Goal: Information Seeking & Learning: Learn about a topic

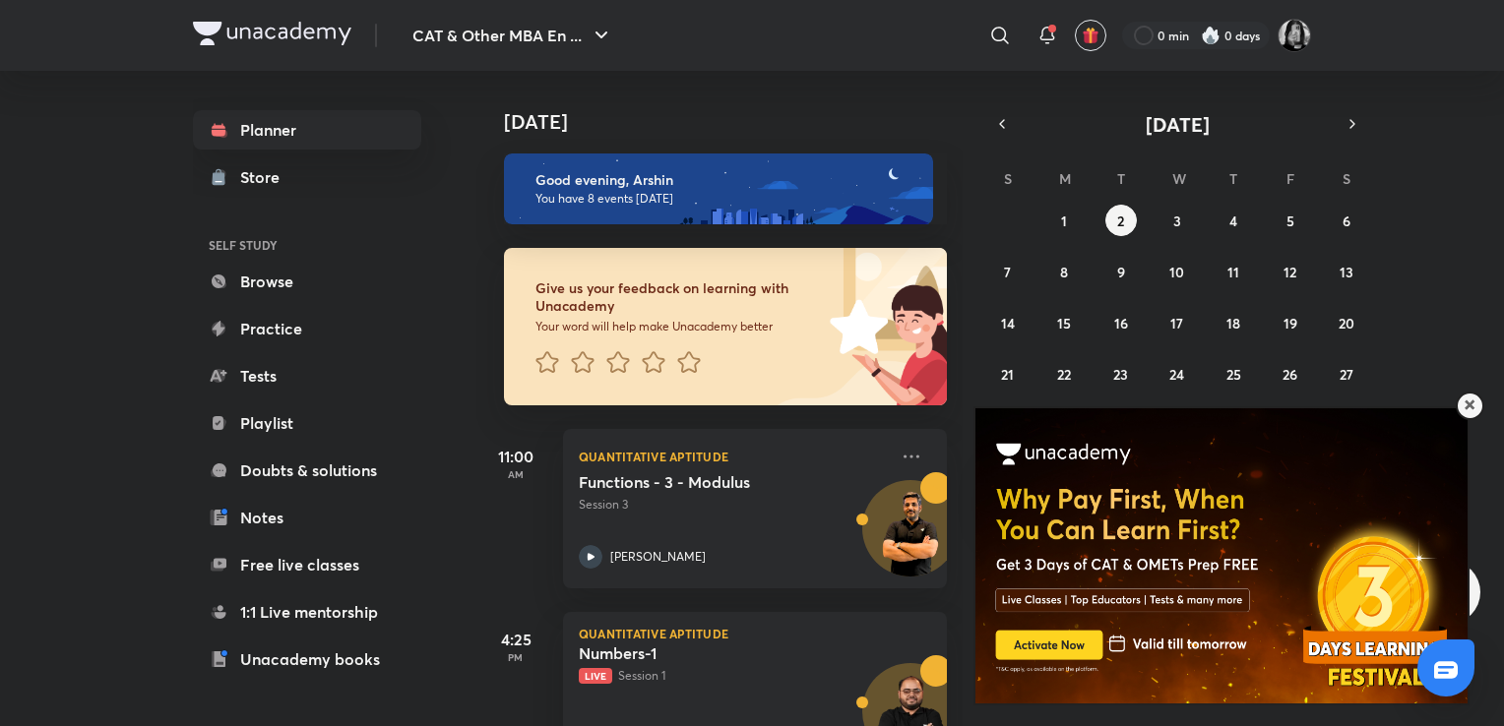
click at [1244, 207] on div "31 1 2 3 4 5 6 7 8 9 10 11 12 13 14 15 16 17 18 19 20 21 22 23 24 25 26 27 28 2…" at bounding box center [1177, 323] width 378 height 236
click at [1242, 216] on button "4" at bounding box center [1232, 220] width 31 height 31
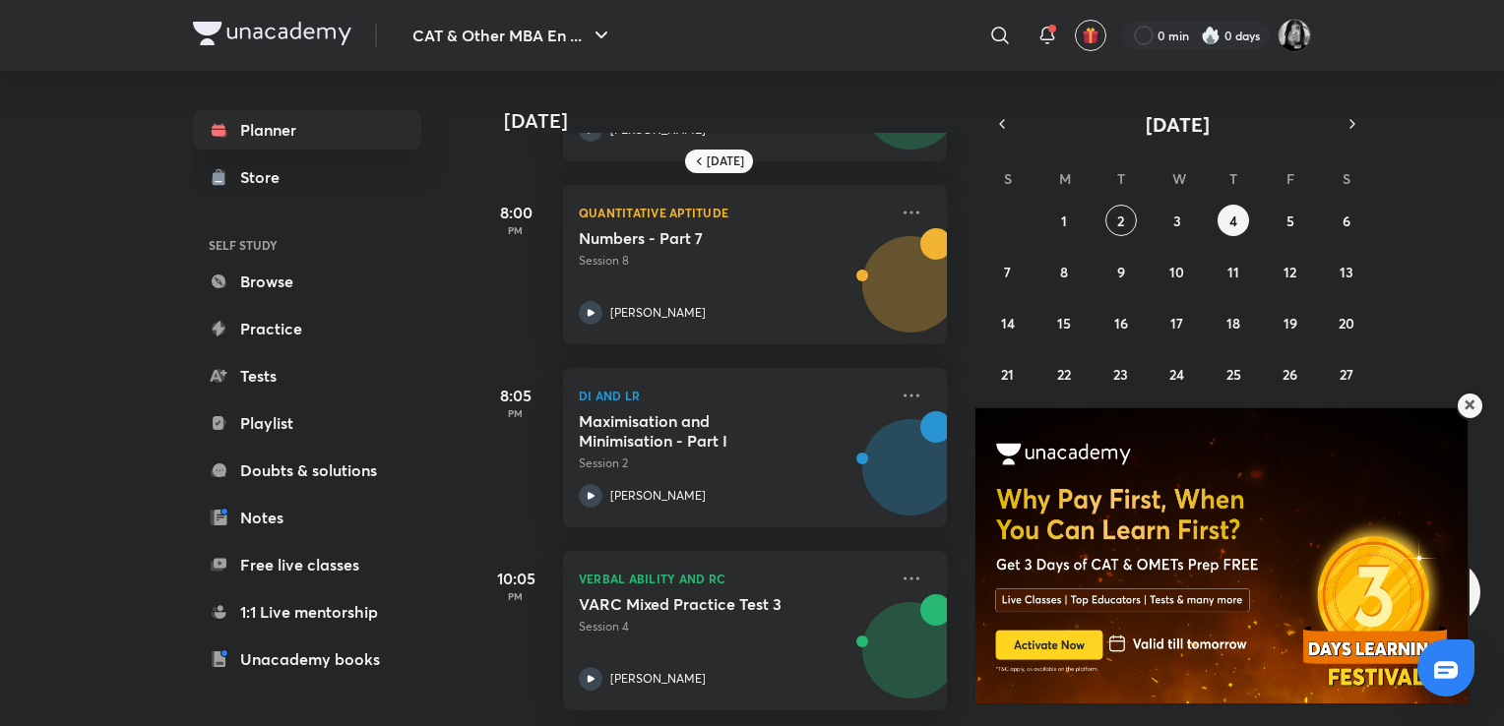
scroll to position [719, 15]
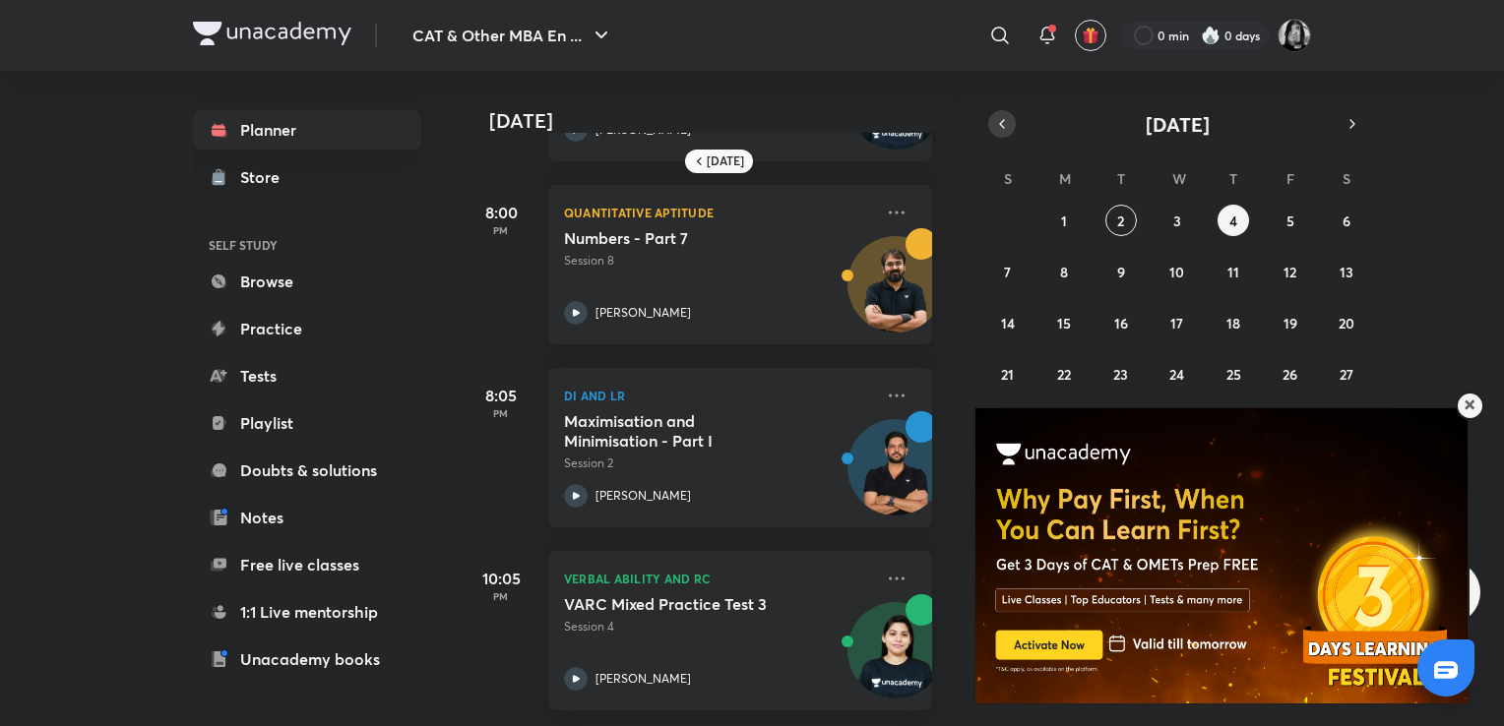
click at [994, 125] on icon "button" at bounding box center [1002, 124] width 16 height 18
click at [1114, 258] on button "5" at bounding box center [1120, 271] width 31 height 31
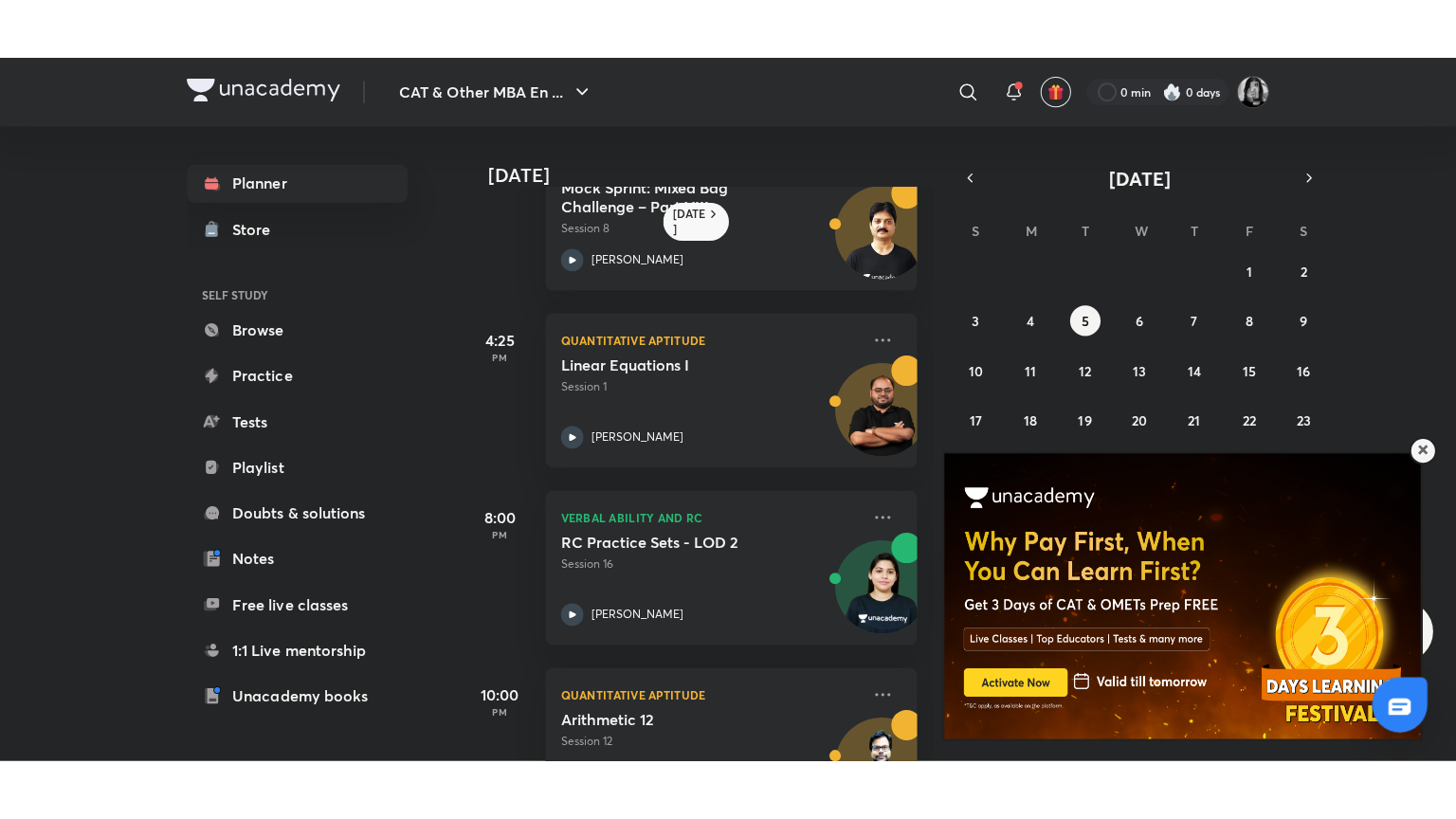
scroll to position [309, 0]
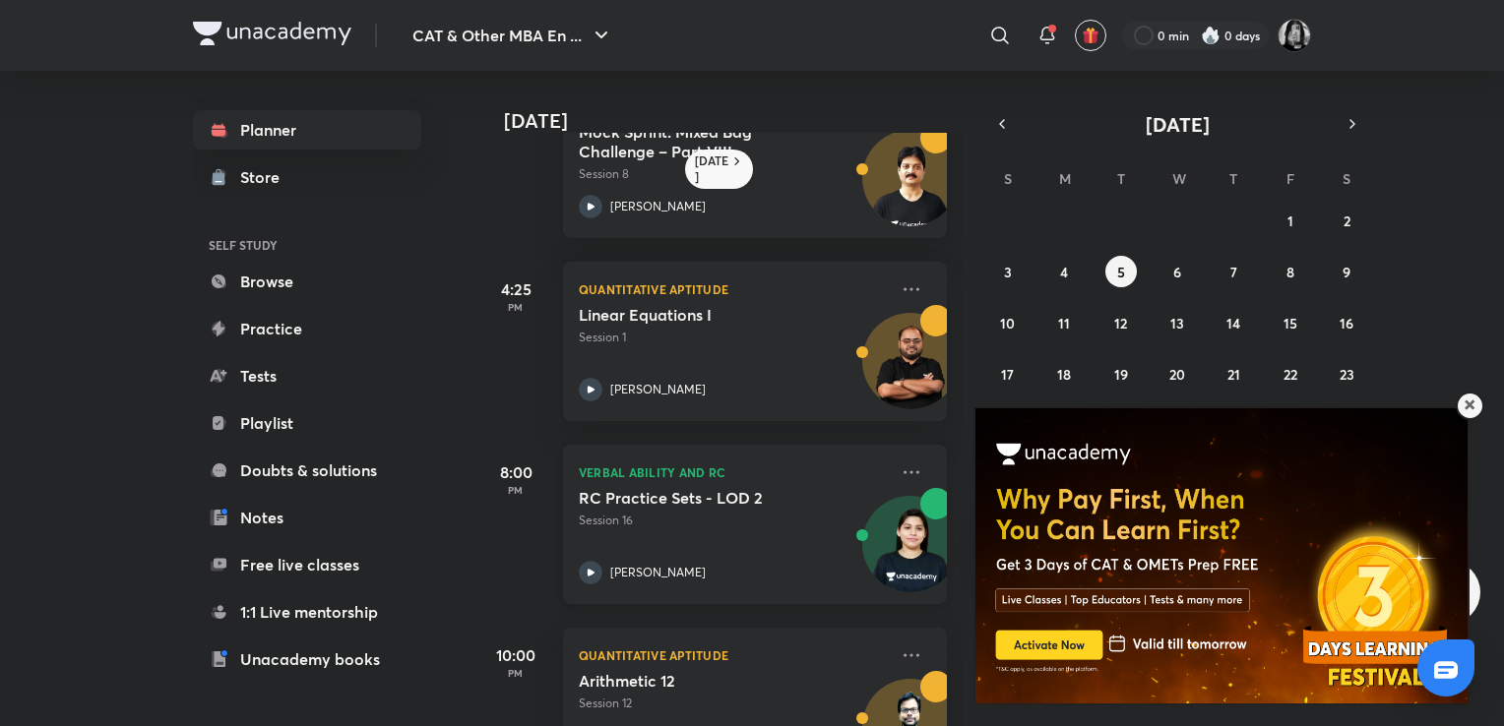
click at [871, 515] on img at bounding box center [910, 554] width 94 height 94
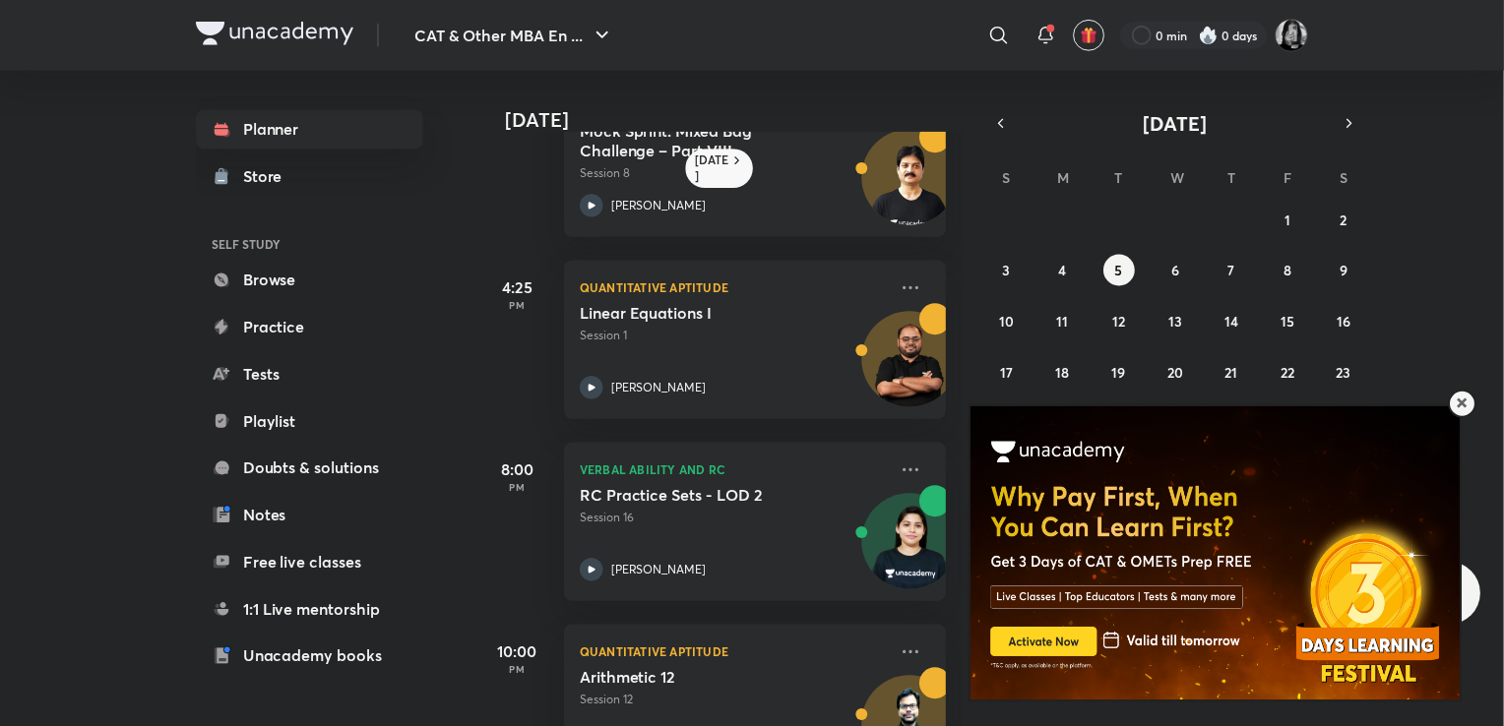
scroll to position [288, 0]
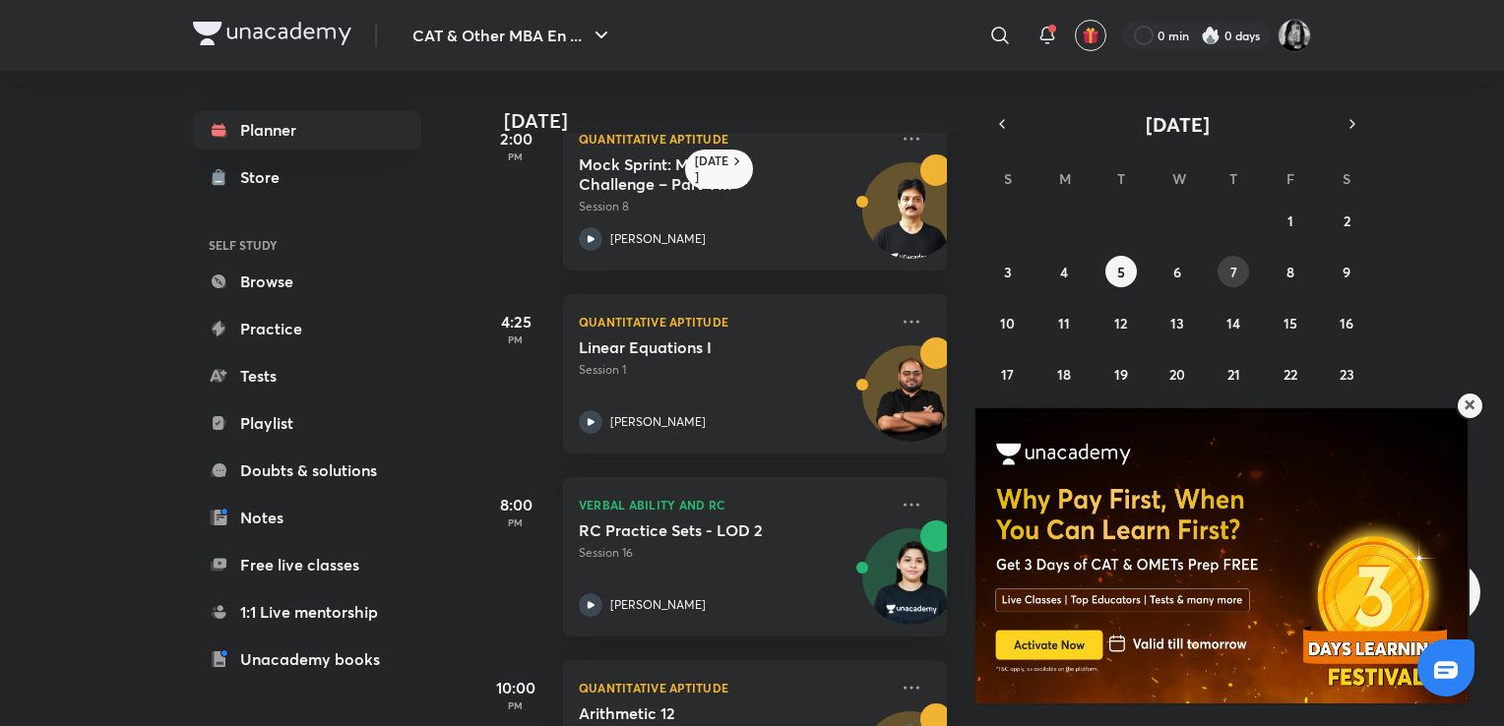
click at [1233, 258] on button "7" at bounding box center [1232, 271] width 31 height 31
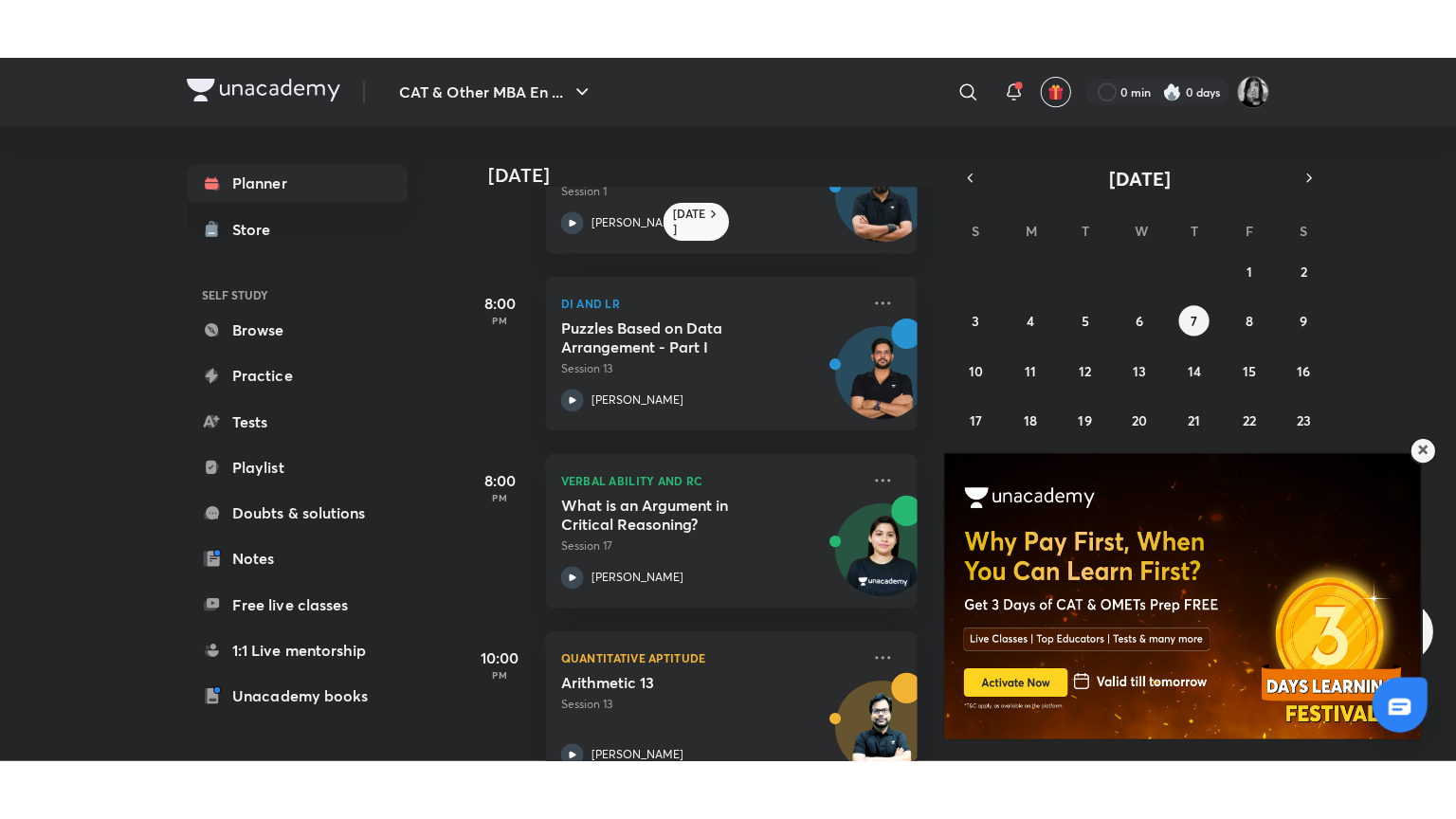
scroll to position [708, 0]
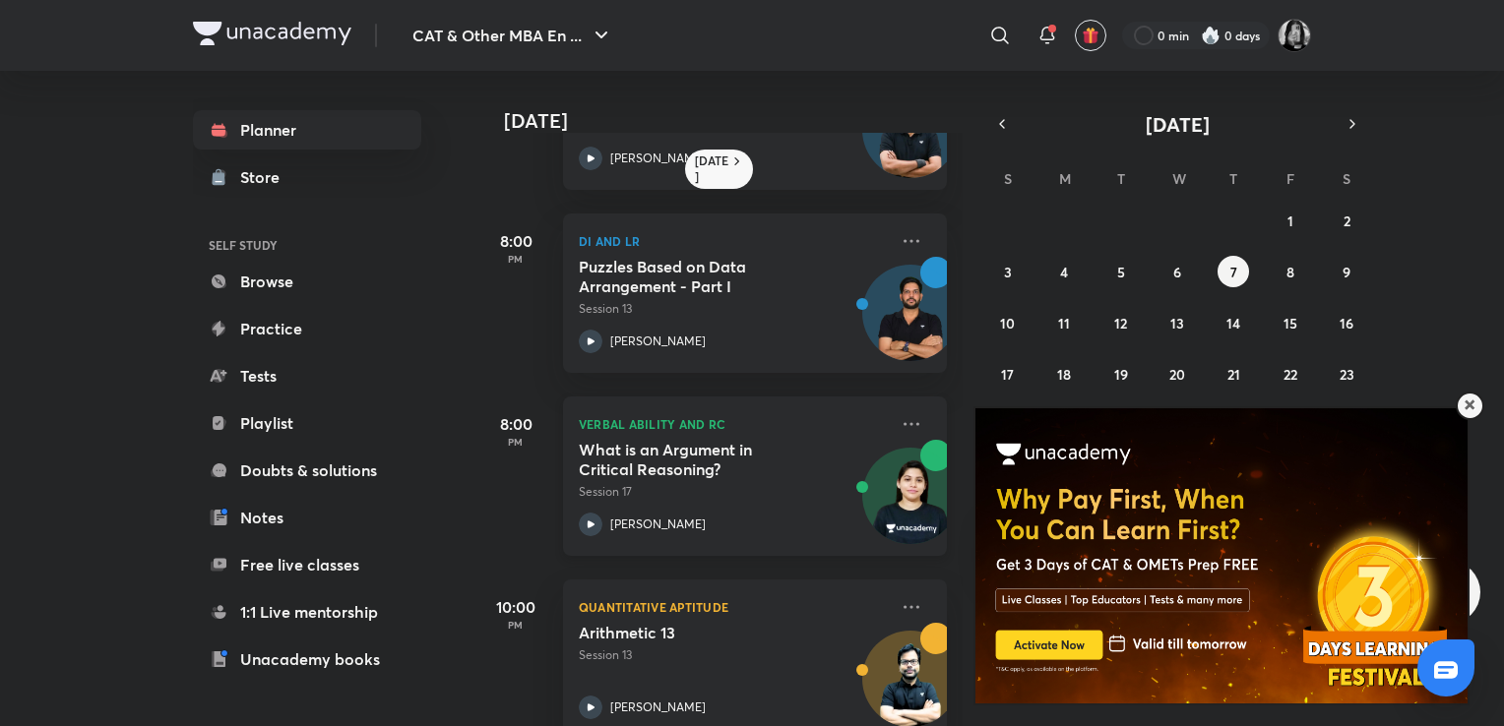
click at [871, 482] on img at bounding box center [910, 506] width 94 height 94
